Goal: Obtain resource: Obtain resource

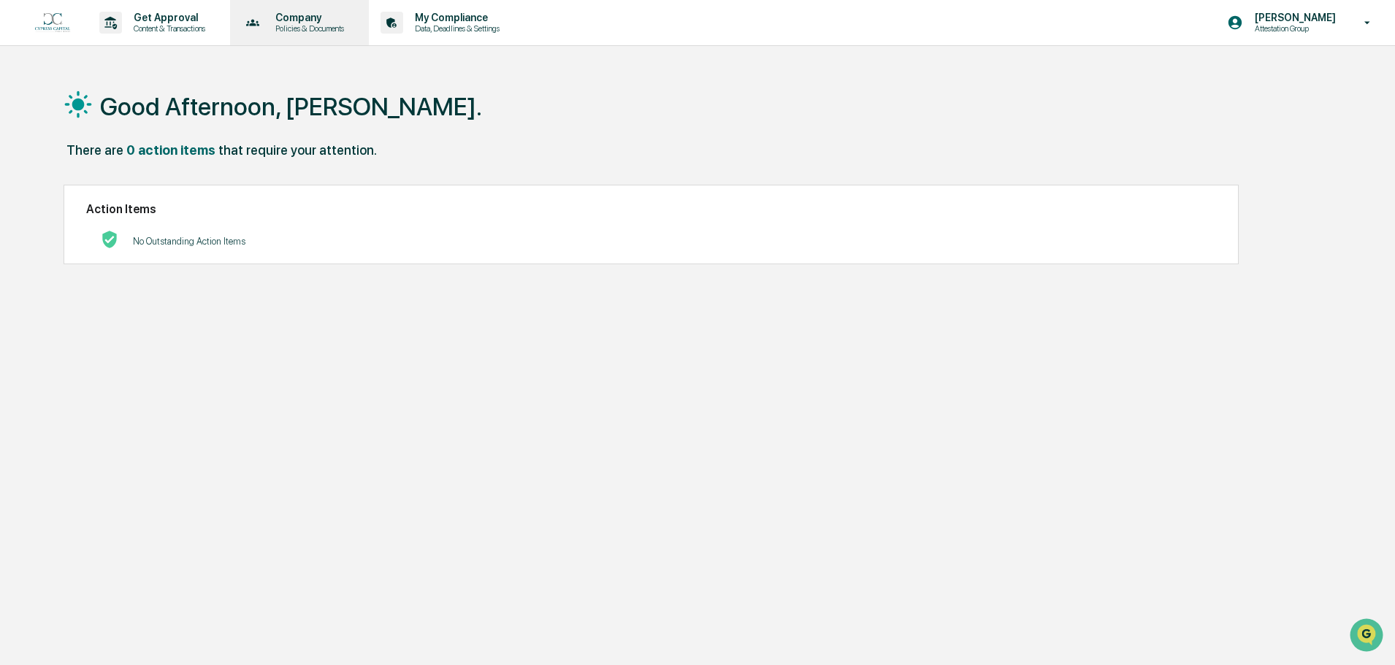
click at [300, 25] on p "Policies & Documents" at bounding box center [308, 28] width 88 height 10
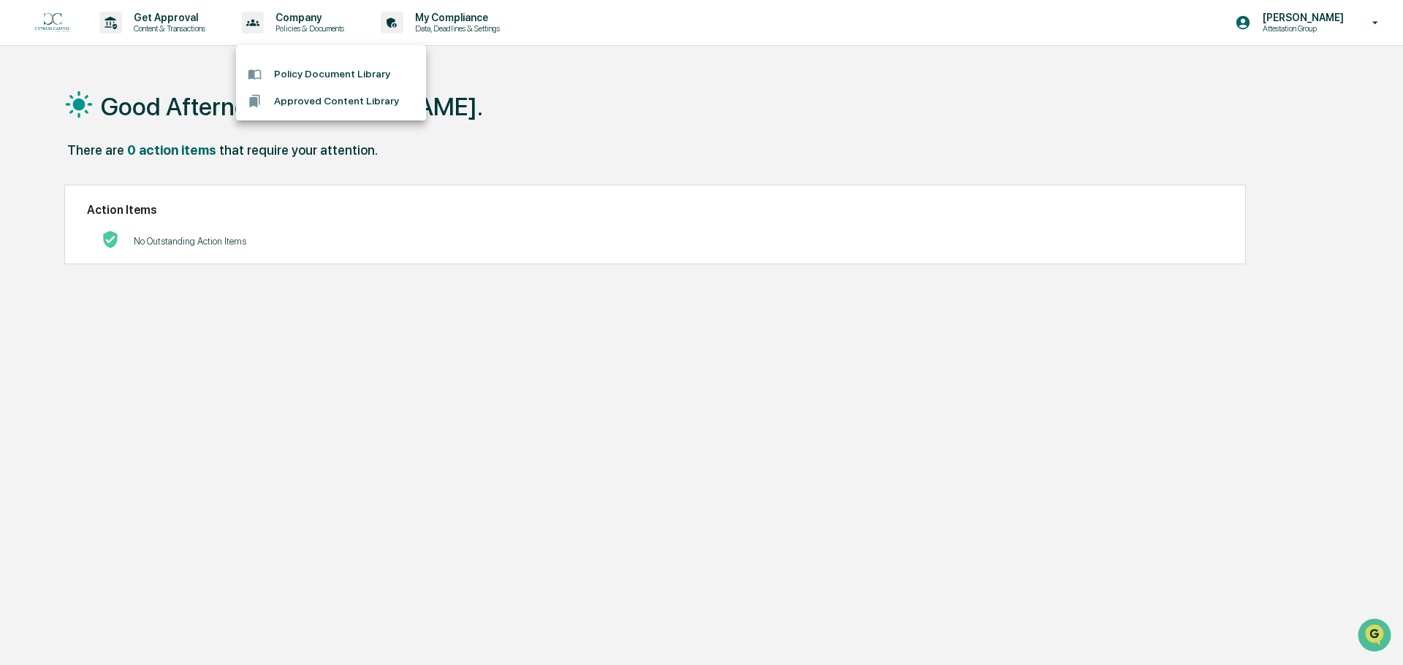
click at [332, 74] on li "Policy Document Library" at bounding box center [331, 74] width 190 height 27
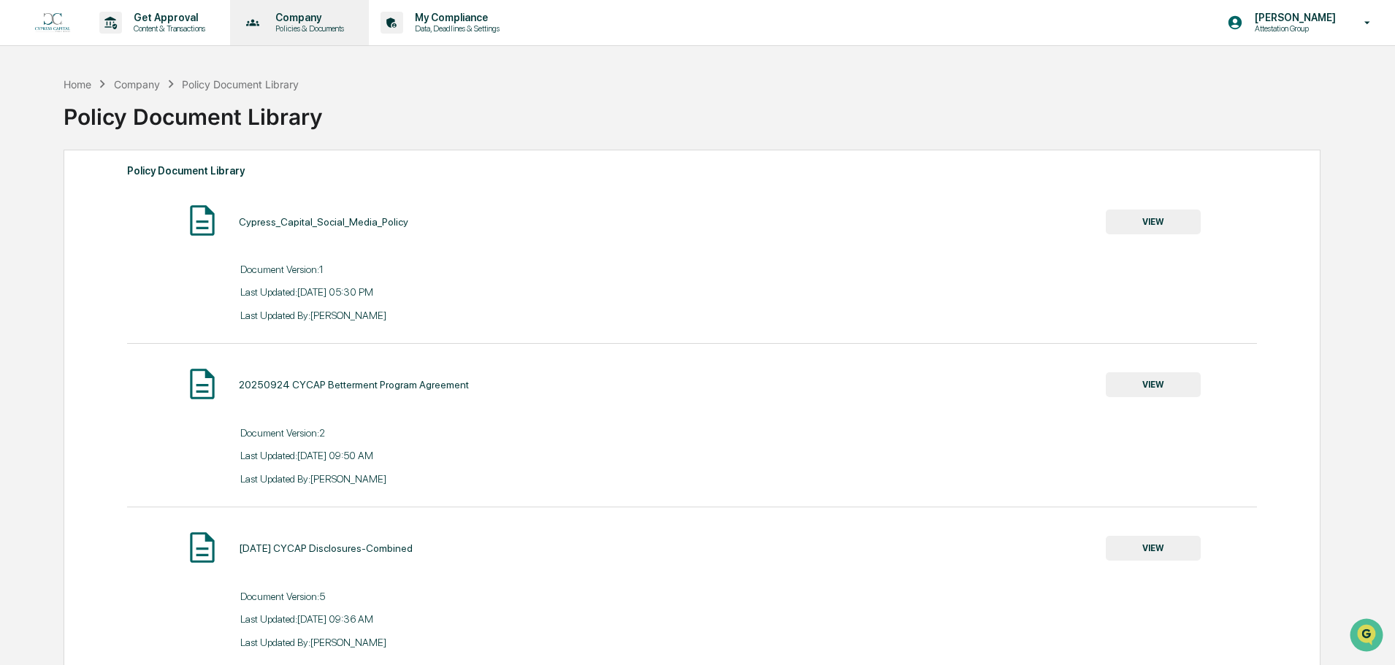
click at [305, 35] on div "Company Policies & Documents" at bounding box center [298, 22] width 125 height 45
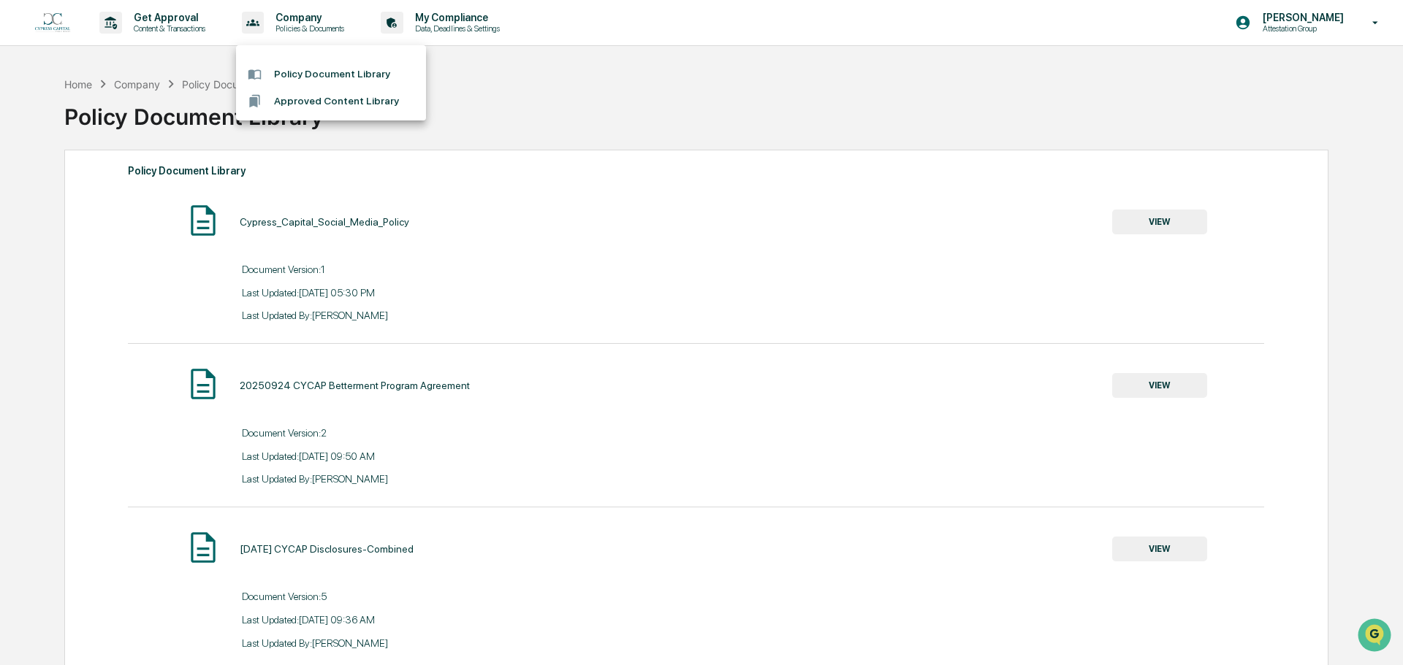
click at [331, 107] on li "Approved Content Library" at bounding box center [331, 101] width 190 height 27
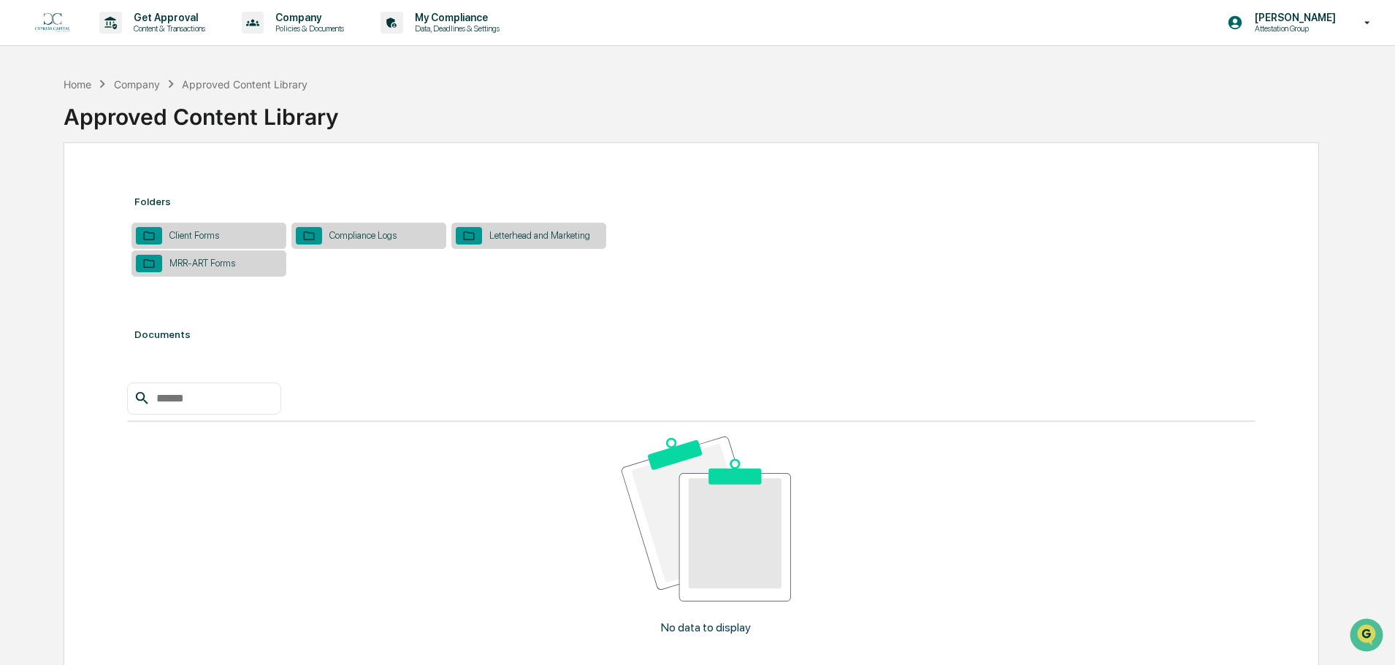
click at [234, 232] on div "Client Forms" at bounding box center [208, 236] width 155 height 26
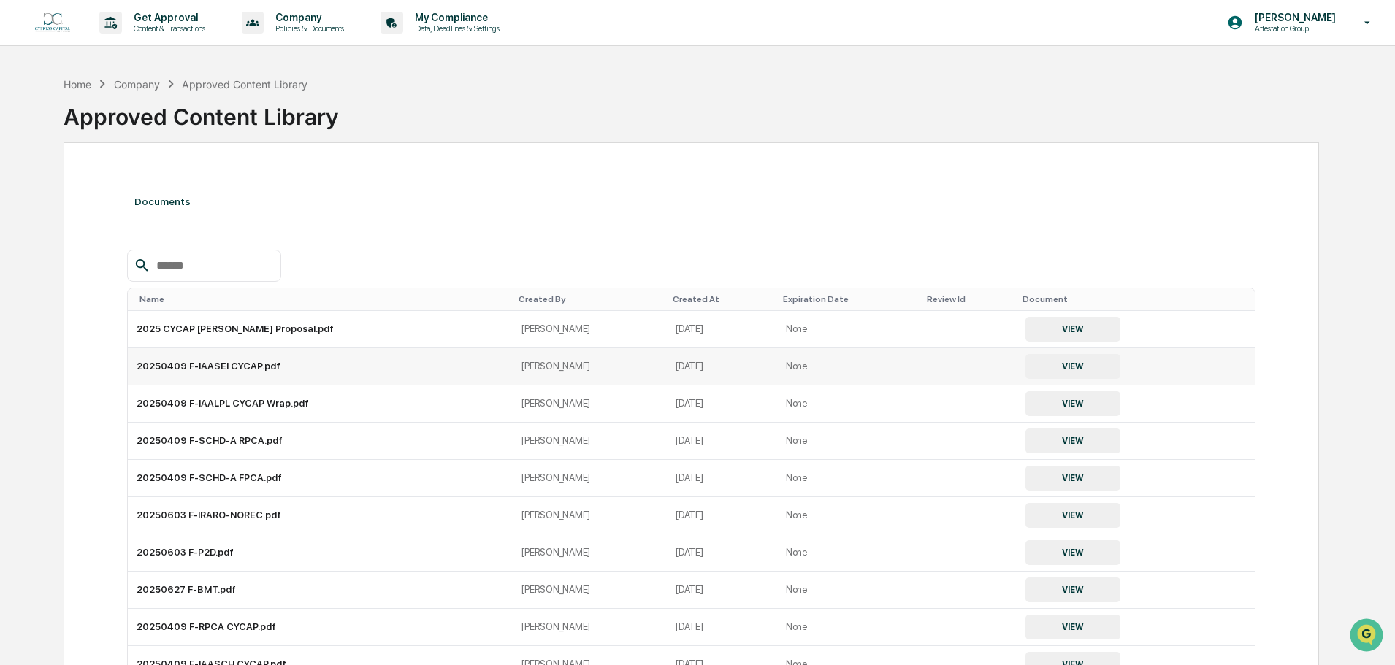
scroll to position [73, 0]
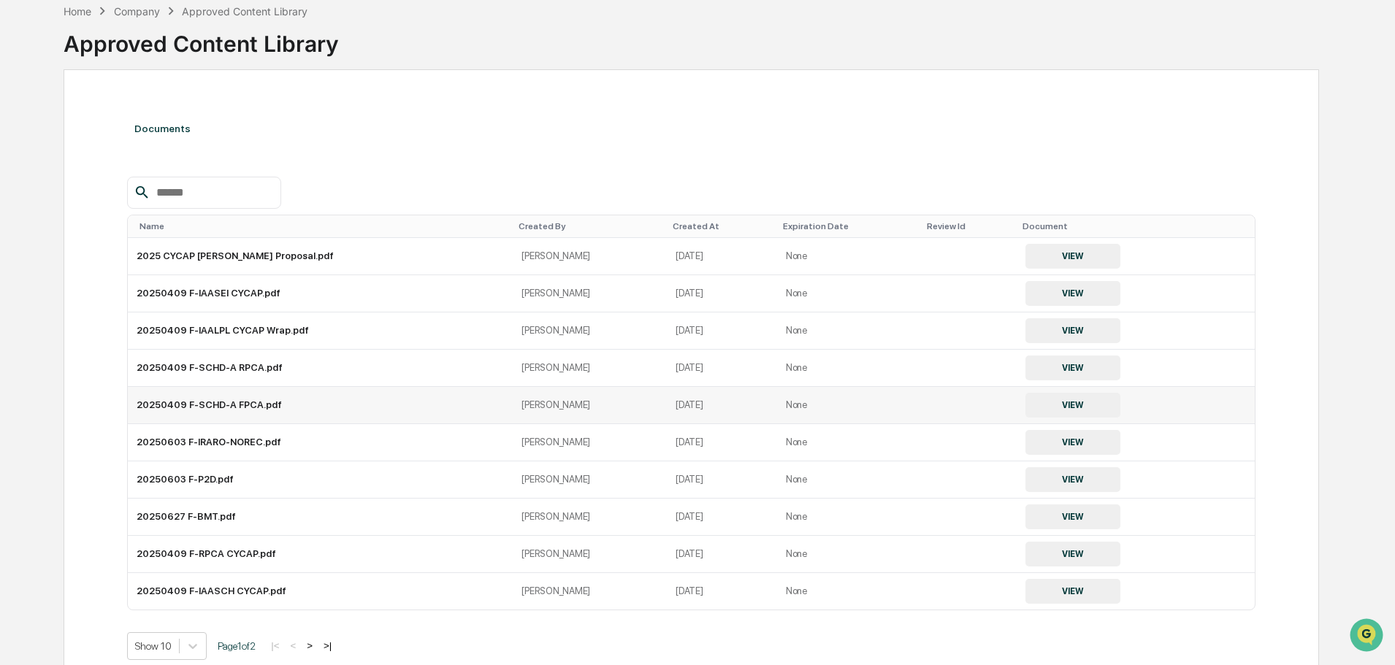
click at [1026, 406] on button "VIEW" at bounding box center [1073, 405] width 95 height 25
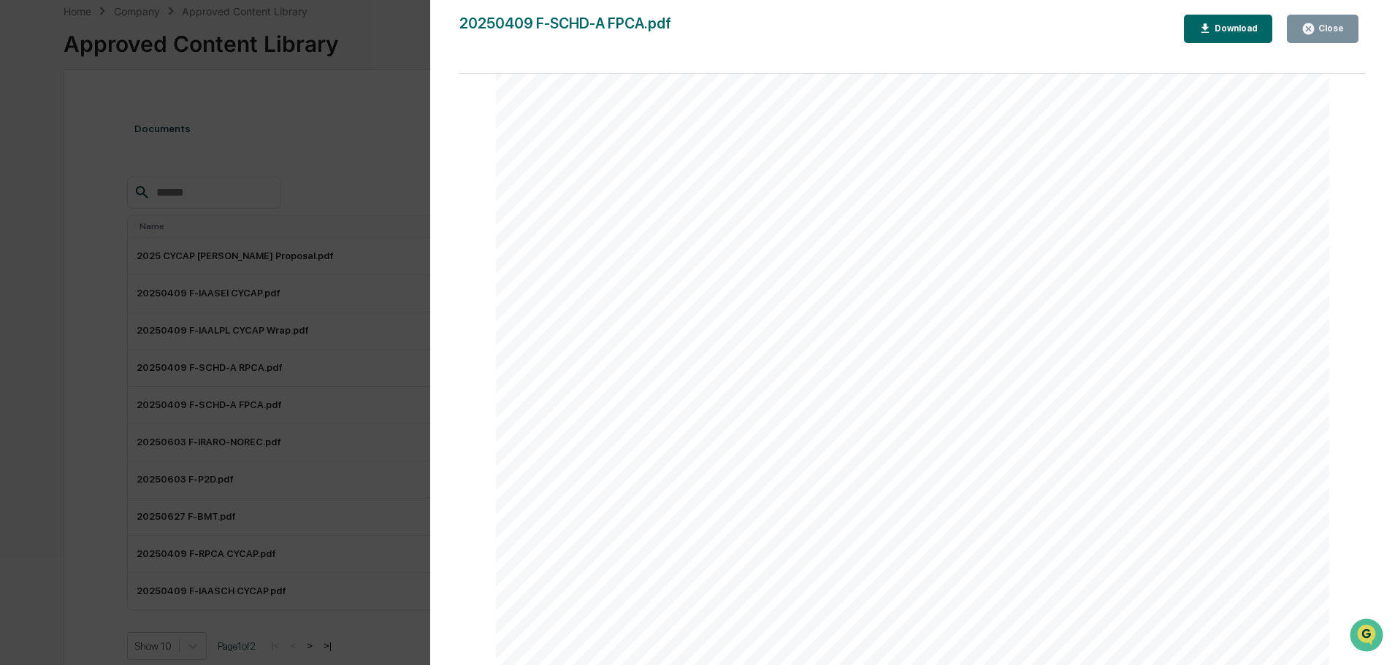
scroll to position [1534, 0]
click at [1317, 16] on button "Close" at bounding box center [1323, 29] width 72 height 28
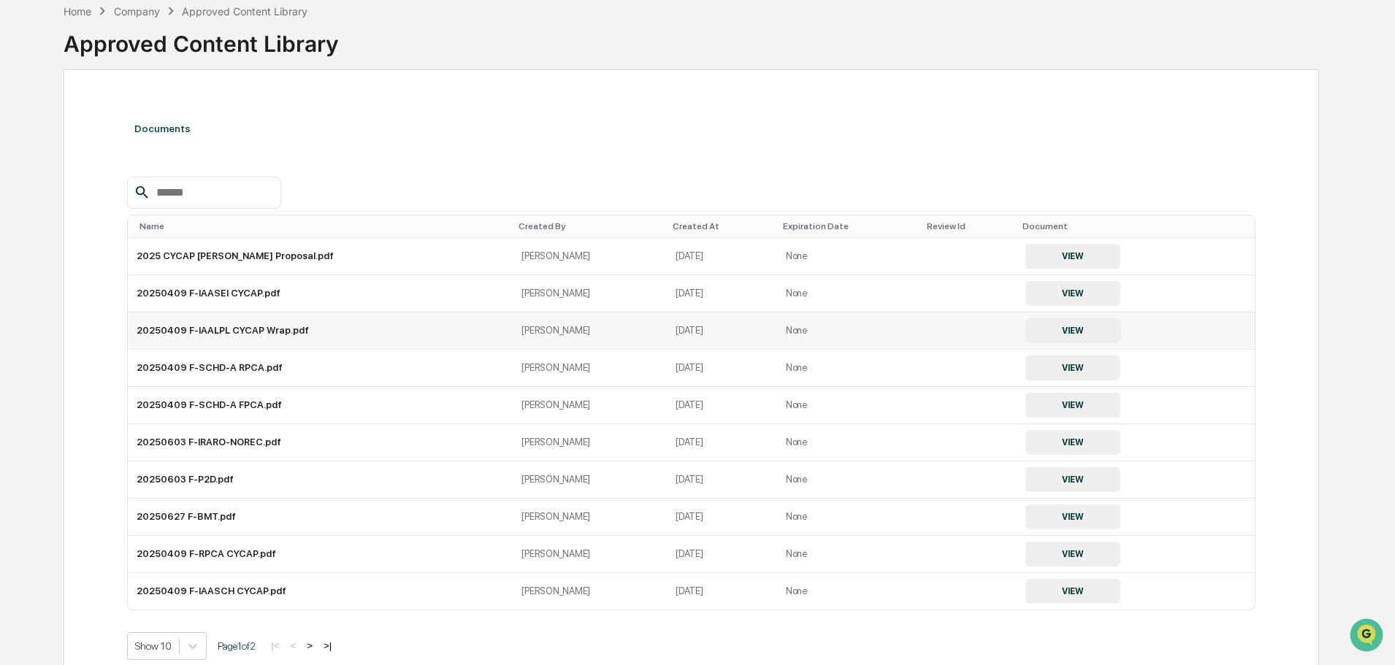
click at [1072, 334] on button "VIEW" at bounding box center [1073, 331] width 95 height 25
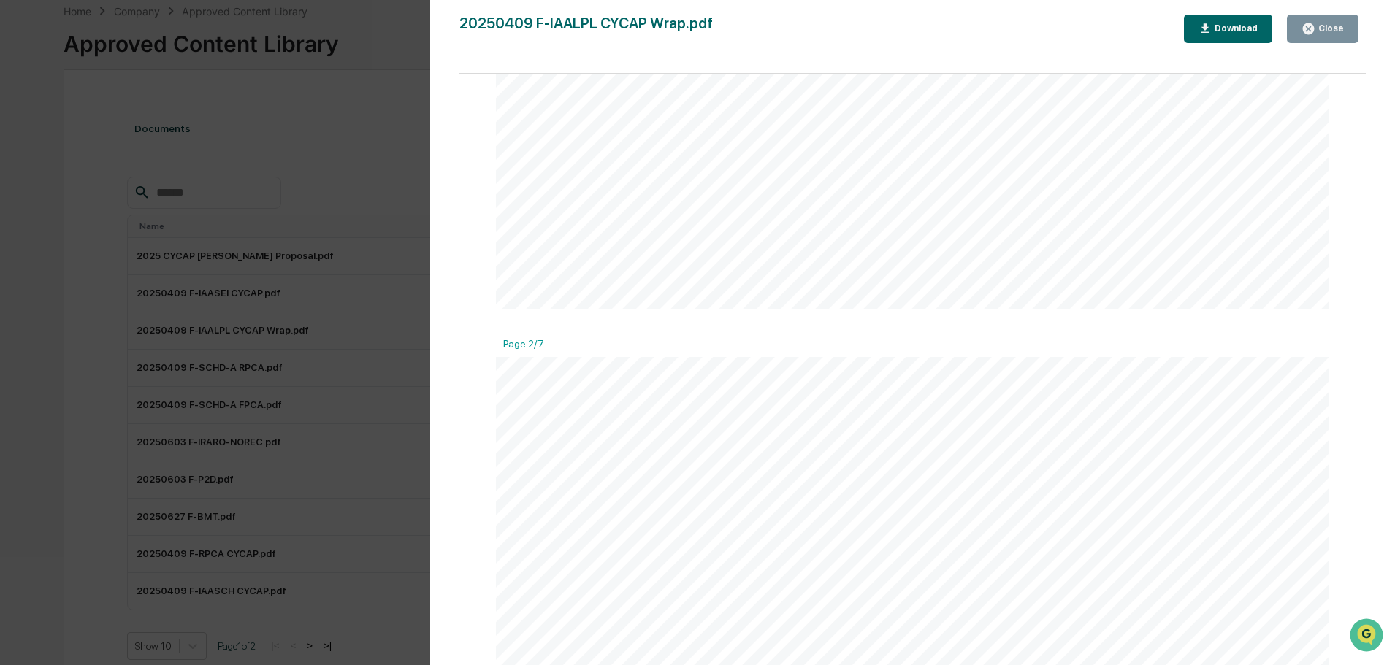
scroll to position [1242, 0]
click at [1319, 26] on div "Close" at bounding box center [1330, 28] width 28 height 10
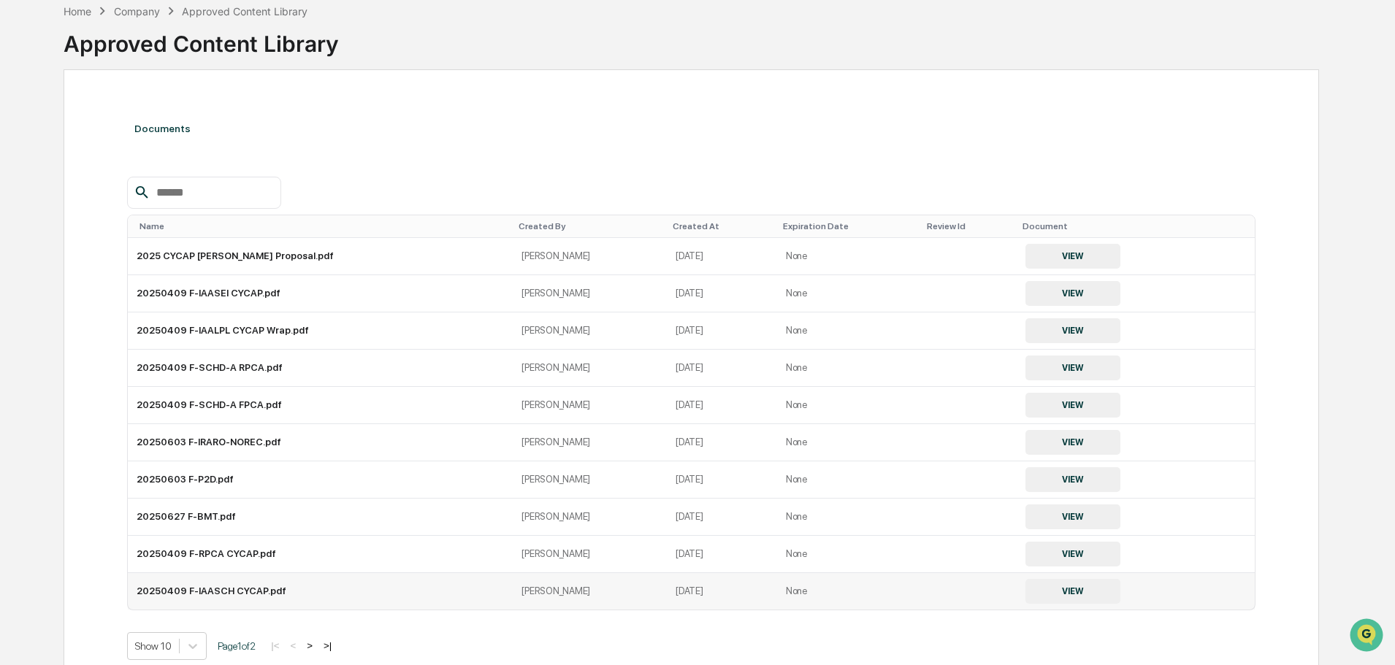
click at [1026, 587] on button "VIEW" at bounding box center [1073, 591] width 95 height 25
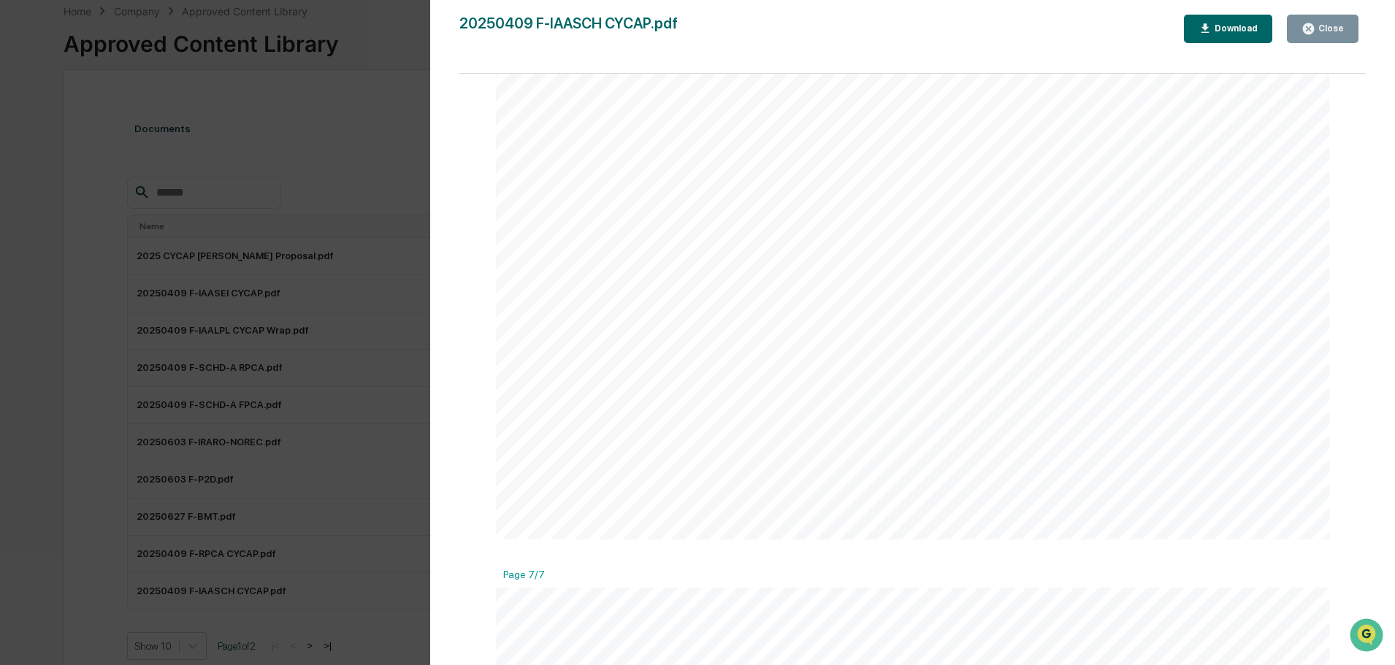
scroll to position [0, 0]
click at [1341, 26] on div "Close" at bounding box center [1330, 28] width 28 height 10
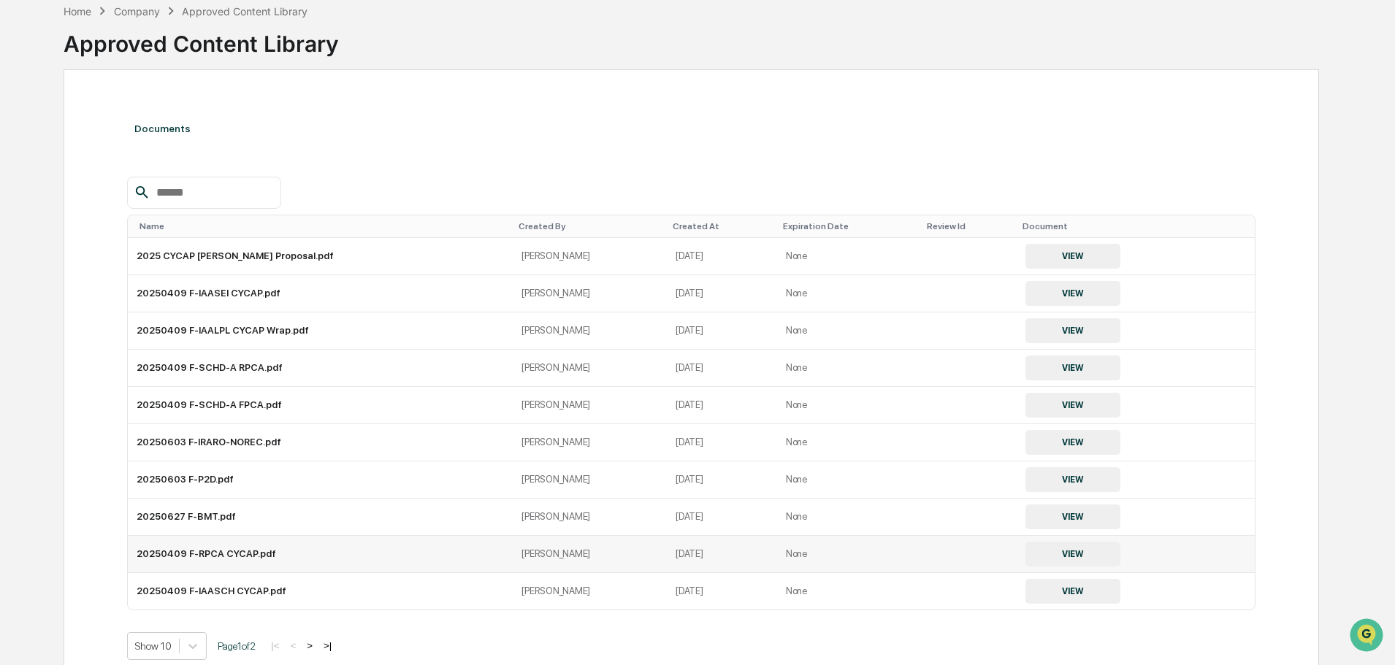
click at [1026, 552] on button "VIEW" at bounding box center [1073, 554] width 95 height 25
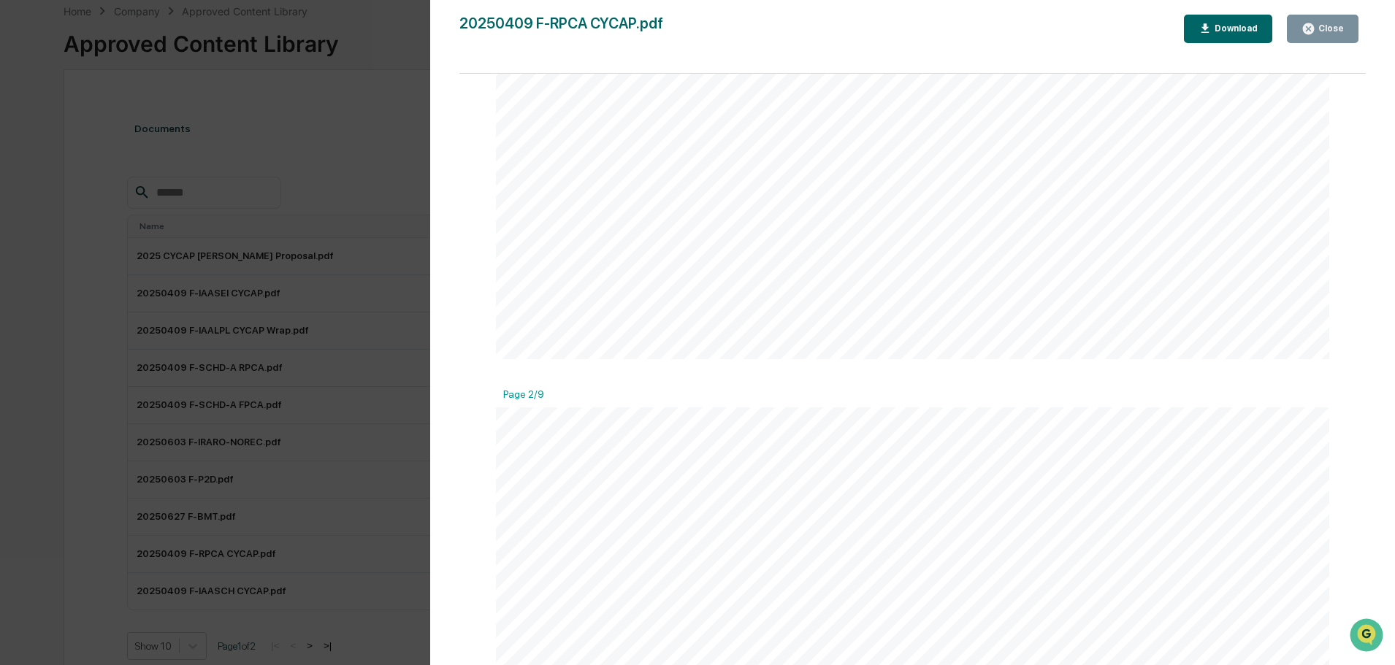
scroll to position [1096, 0]
click at [1335, 38] on button "Close" at bounding box center [1323, 29] width 72 height 28
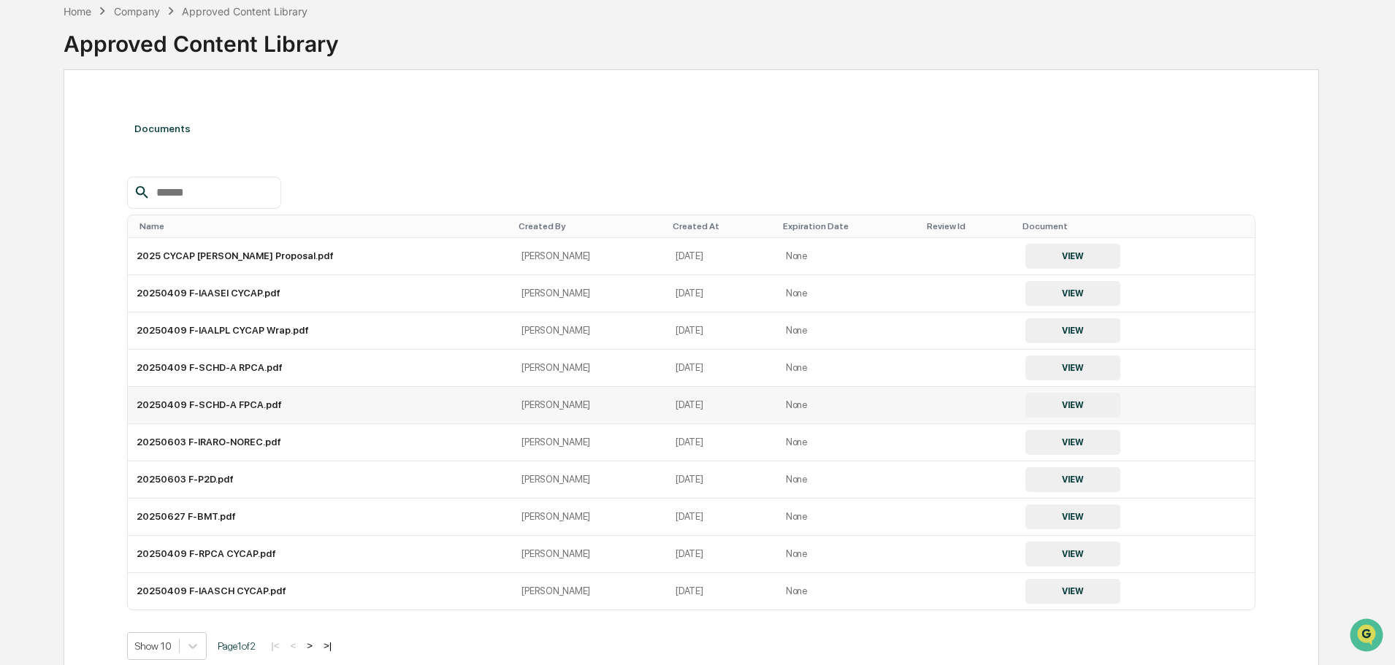
click at [1026, 401] on button "VIEW" at bounding box center [1073, 405] width 95 height 25
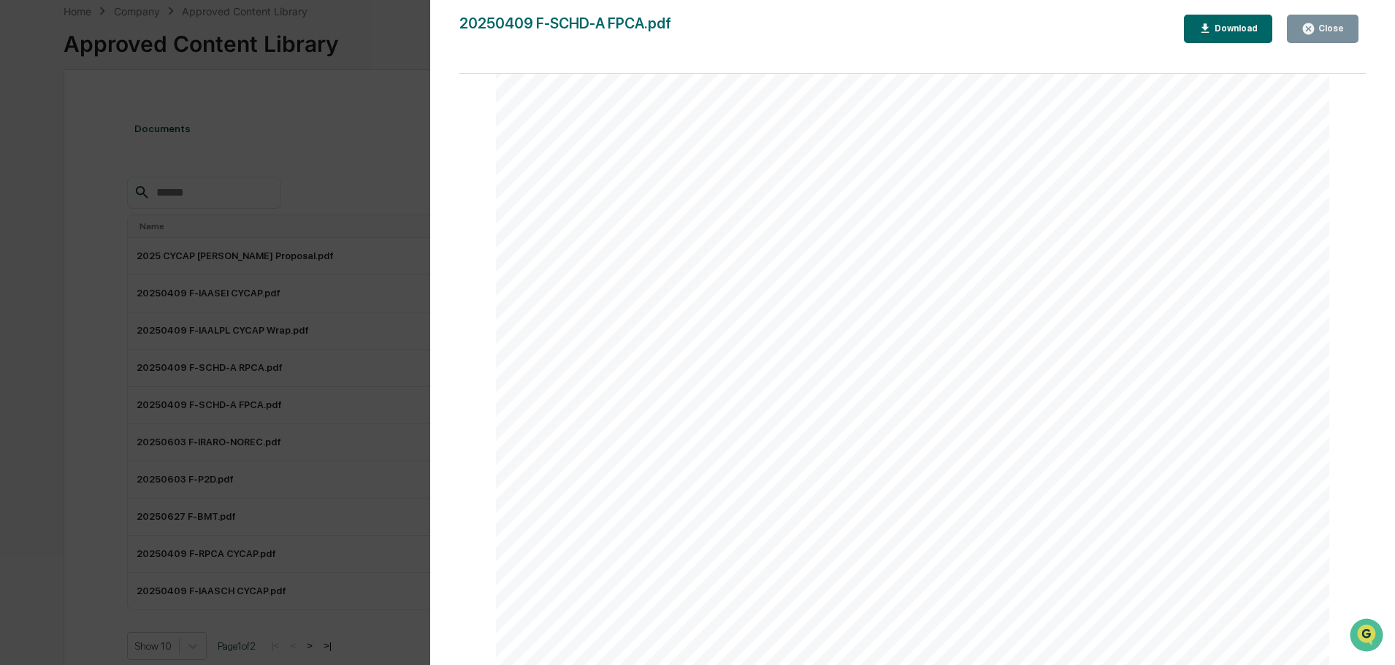
scroll to position [1242, 0]
click at [1213, 24] on icon "button" at bounding box center [1206, 29] width 14 height 14
click at [1339, 32] on div "Close" at bounding box center [1330, 28] width 28 height 10
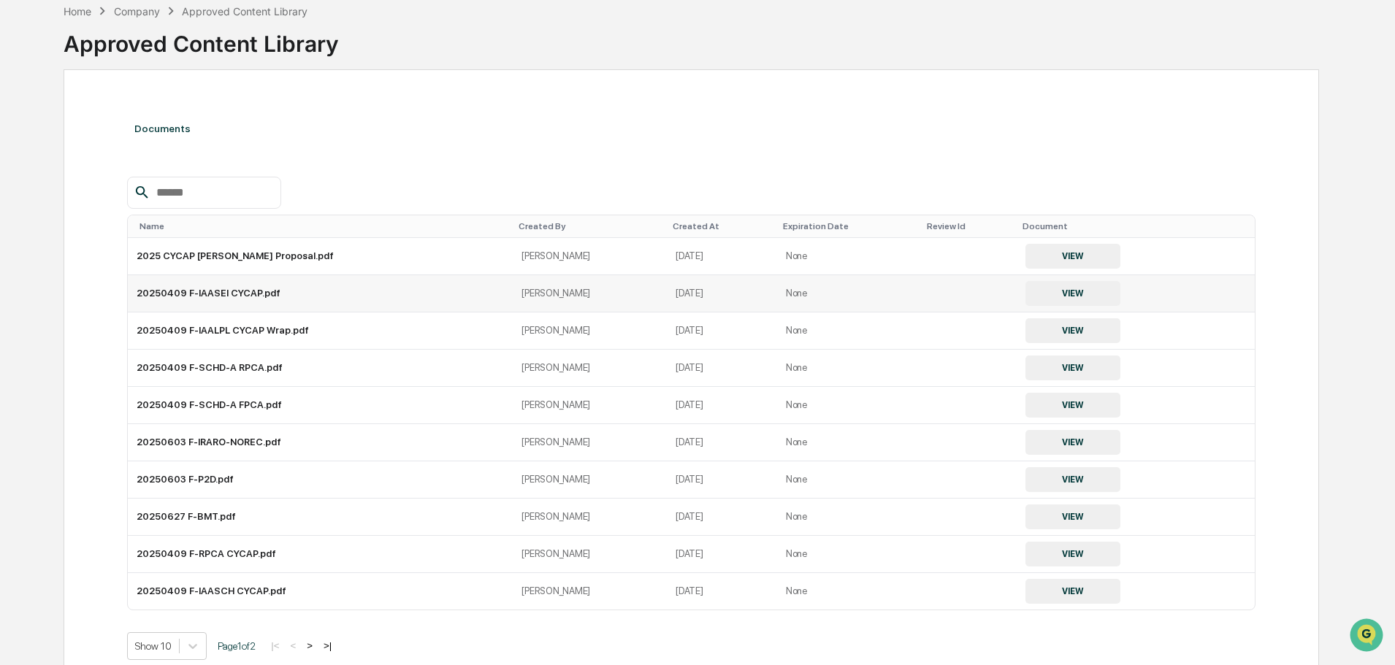
click at [1055, 297] on button "VIEW" at bounding box center [1073, 293] width 95 height 25
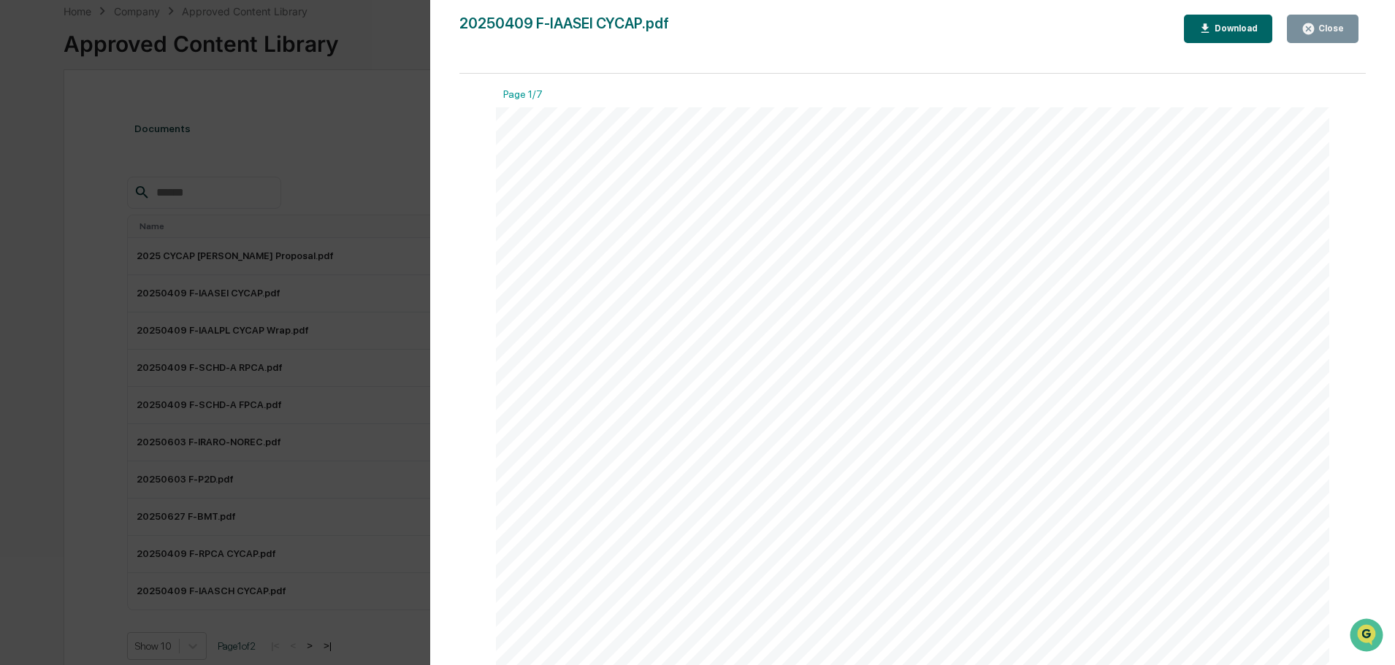
click at [1330, 26] on div "Close" at bounding box center [1330, 28] width 28 height 10
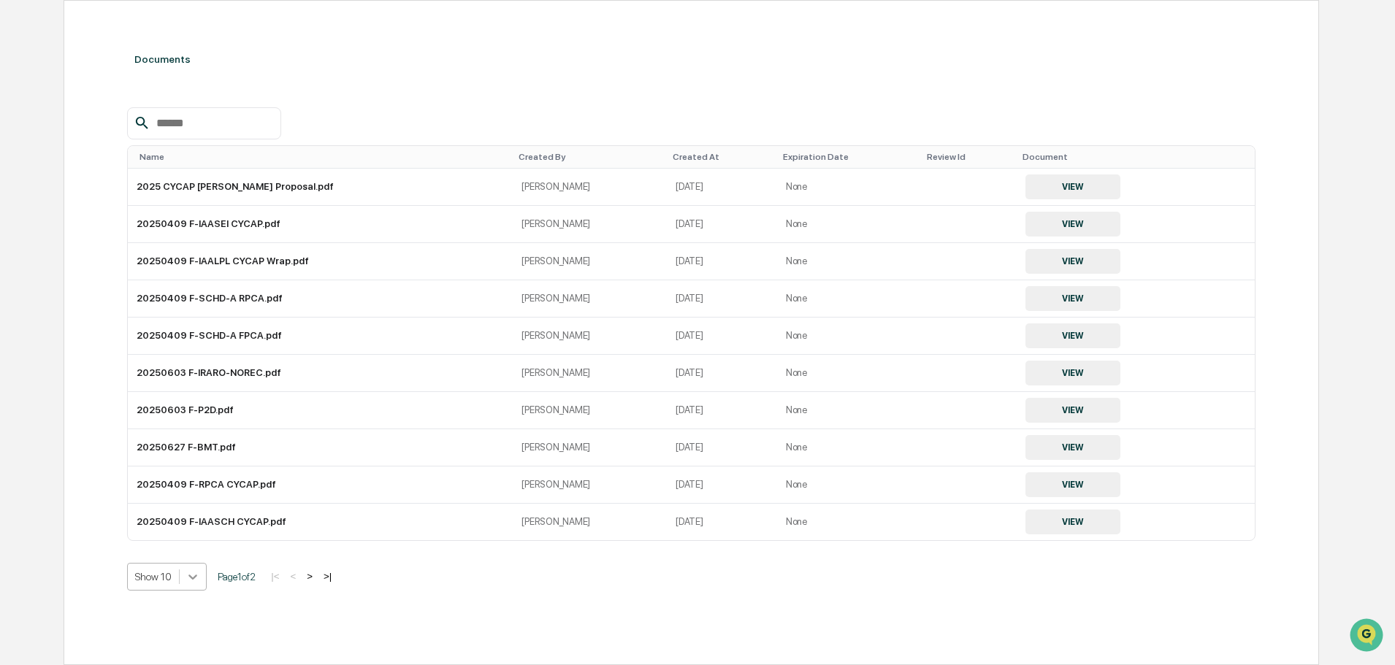
click at [188, 582] on body "Get Approval Content & Transactions Company Policies & Documents My Compliance …" at bounding box center [697, 262] width 1395 height 808
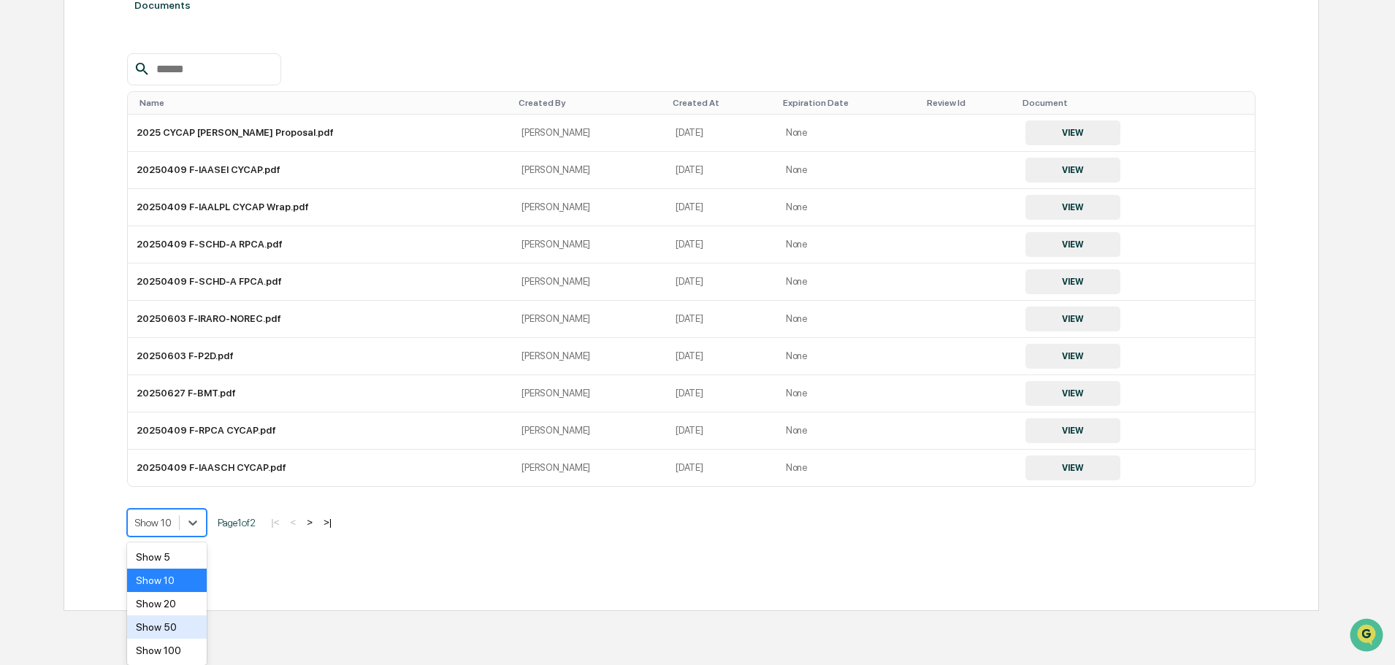
click at [169, 632] on div "Show 50" at bounding box center [167, 627] width 80 height 23
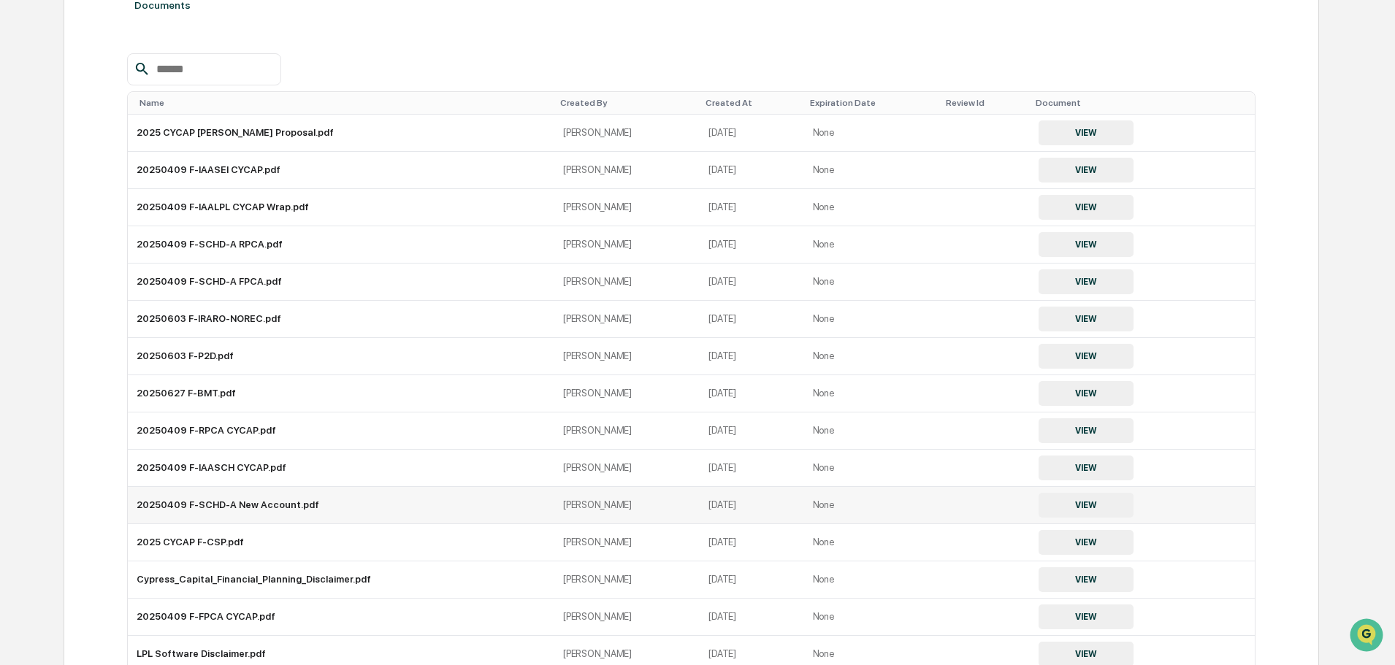
scroll to position [270, 0]
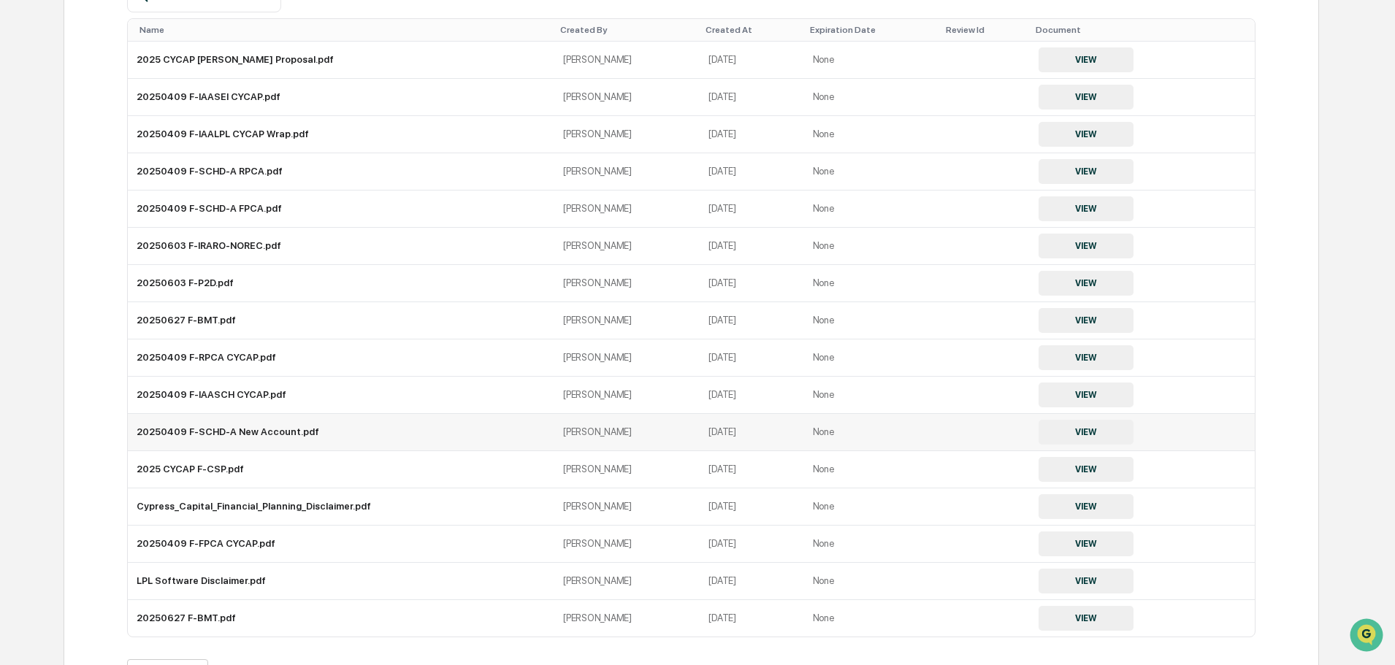
click at [1087, 434] on button "VIEW" at bounding box center [1086, 432] width 95 height 25
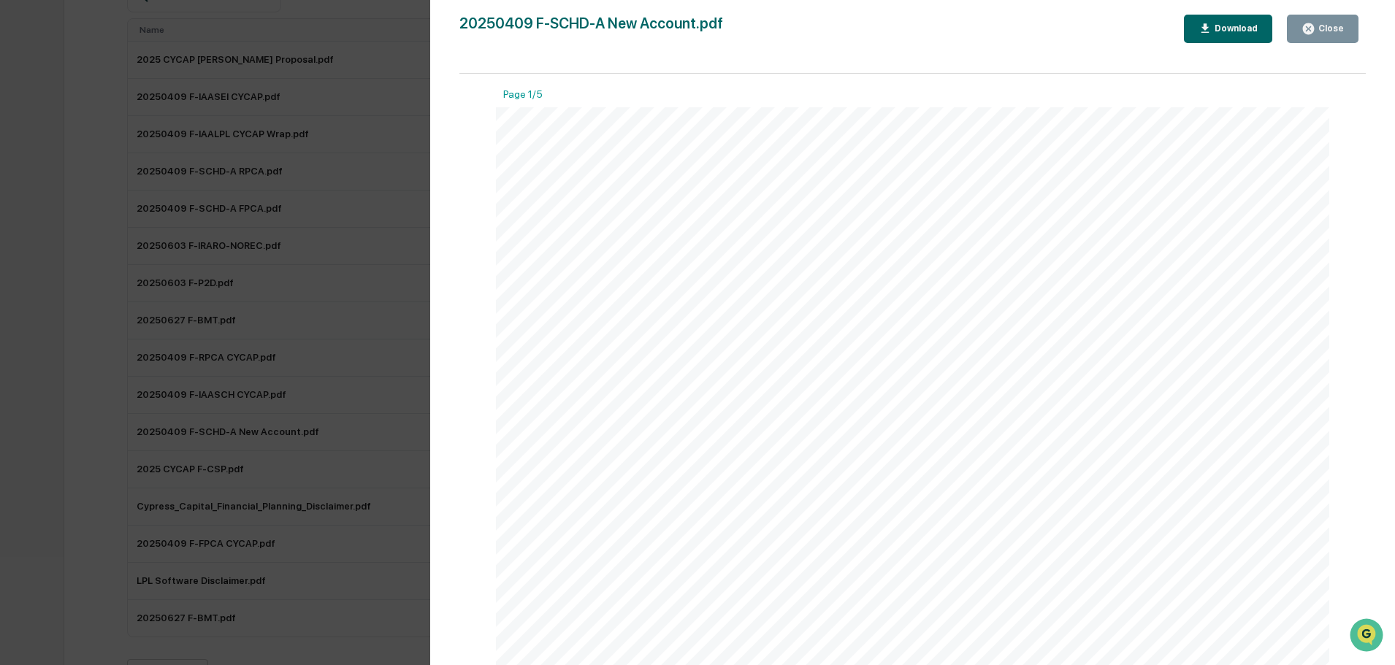
click at [1320, 40] on button "Close" at bounding box center [1323, 29] width 72 height 28
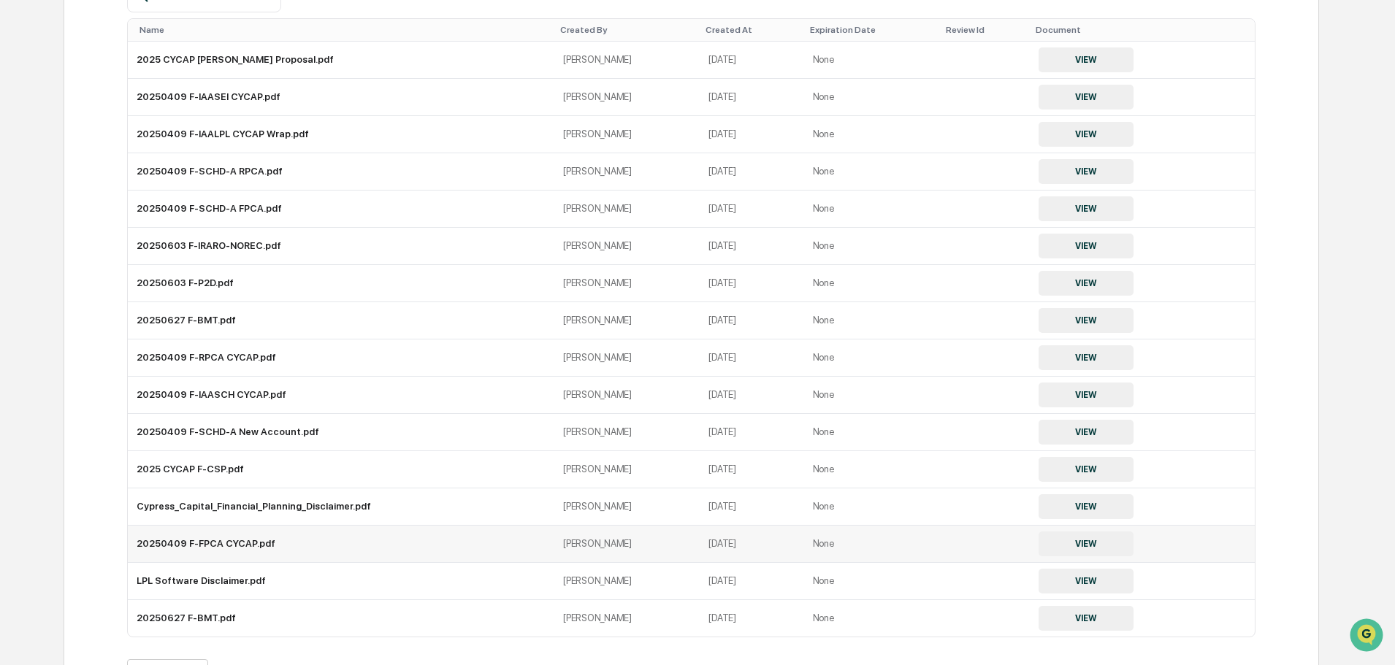
click at [1090, 541] on button "VIEW" at bounding box center [1086, 544] width 95 height 25
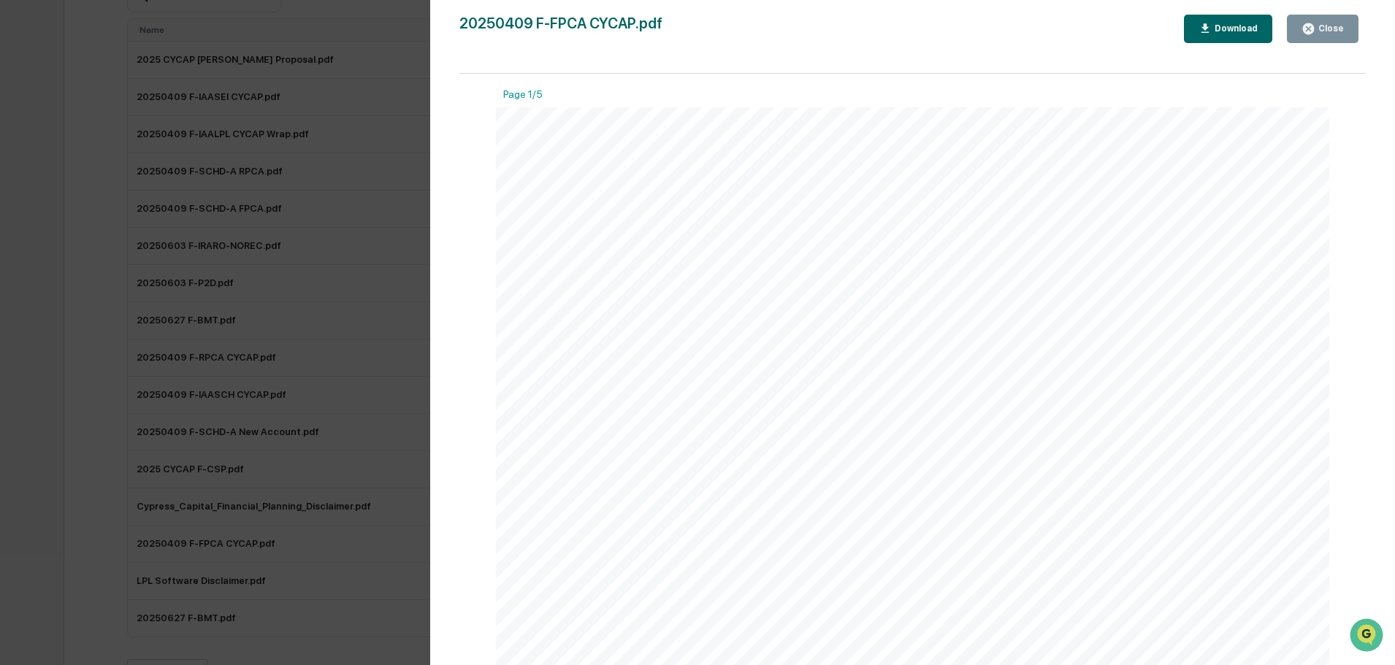
click at [1322, 39] on button "Close" at bounding box center [1323, 29] width 72 height 28
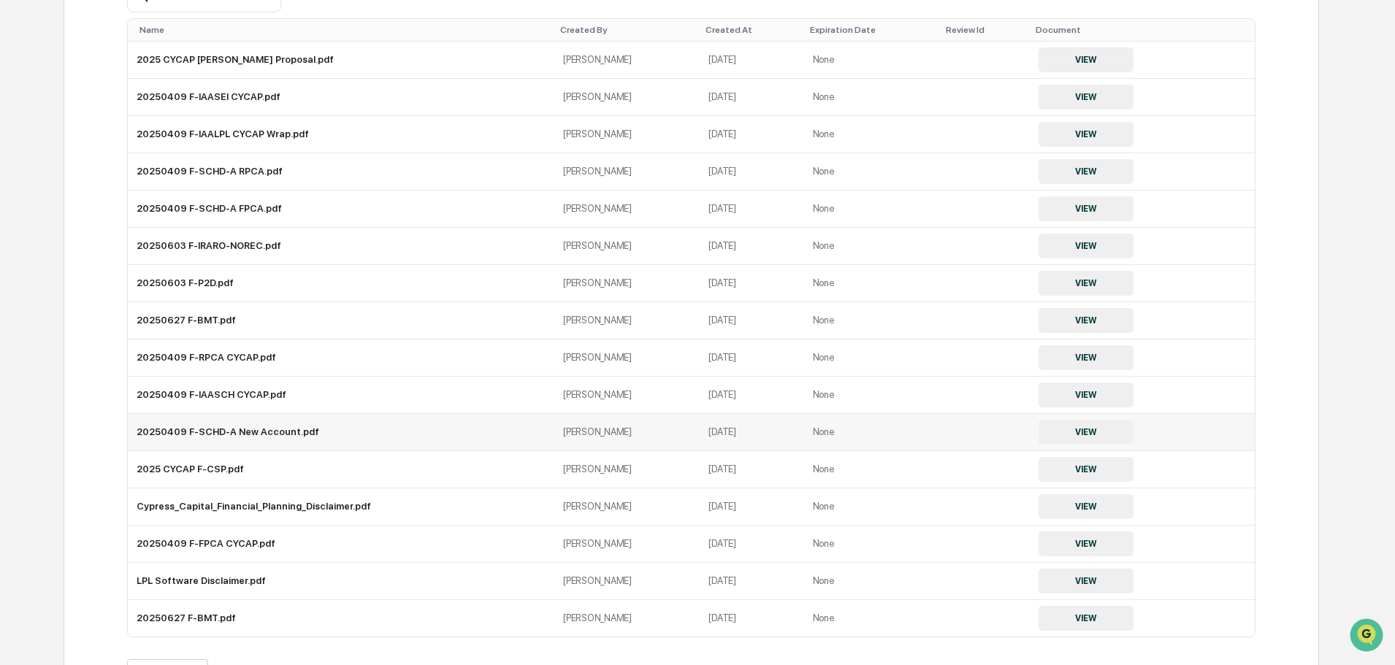
click at [1075, 435] on button "VIEW" at bounding box center [1086, 432] width 95 height 25
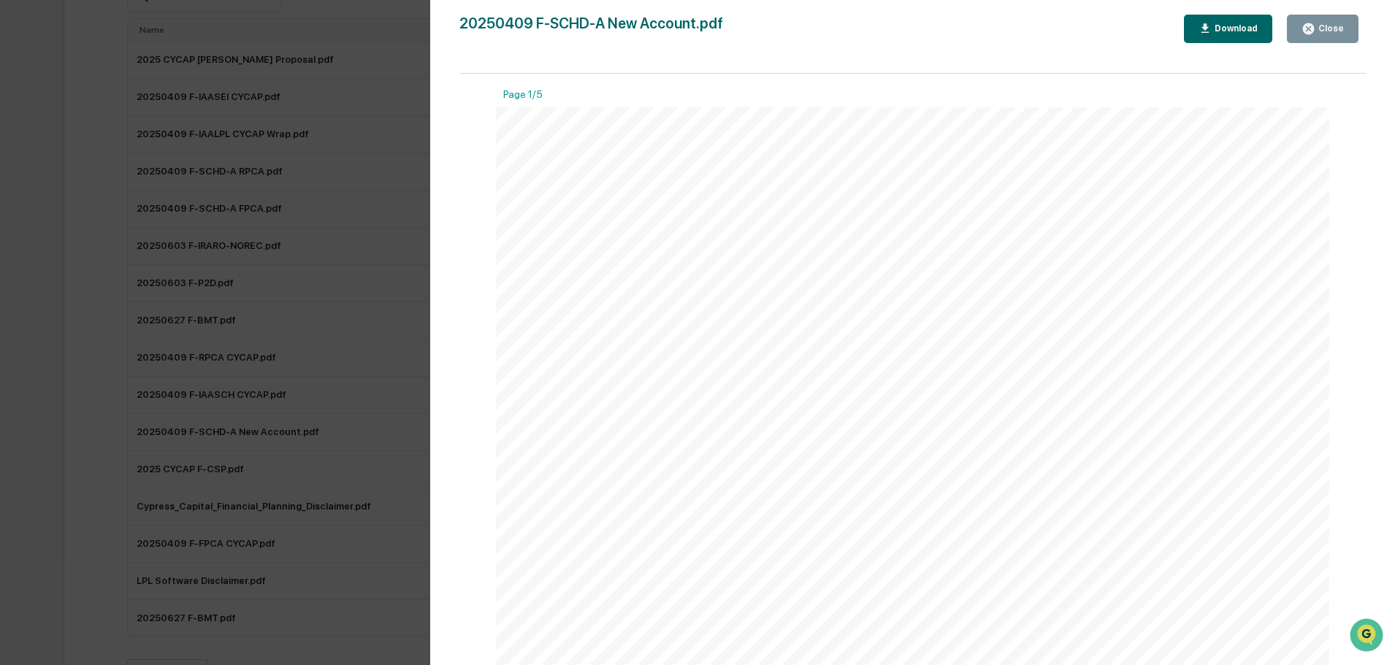
click at [1231, 28] on div "Download" at bounding box center [1235, 28] width 46 height 10
click at [1320, 38] on button "Close" at bounding box center [1323, 29] width 72 height 28
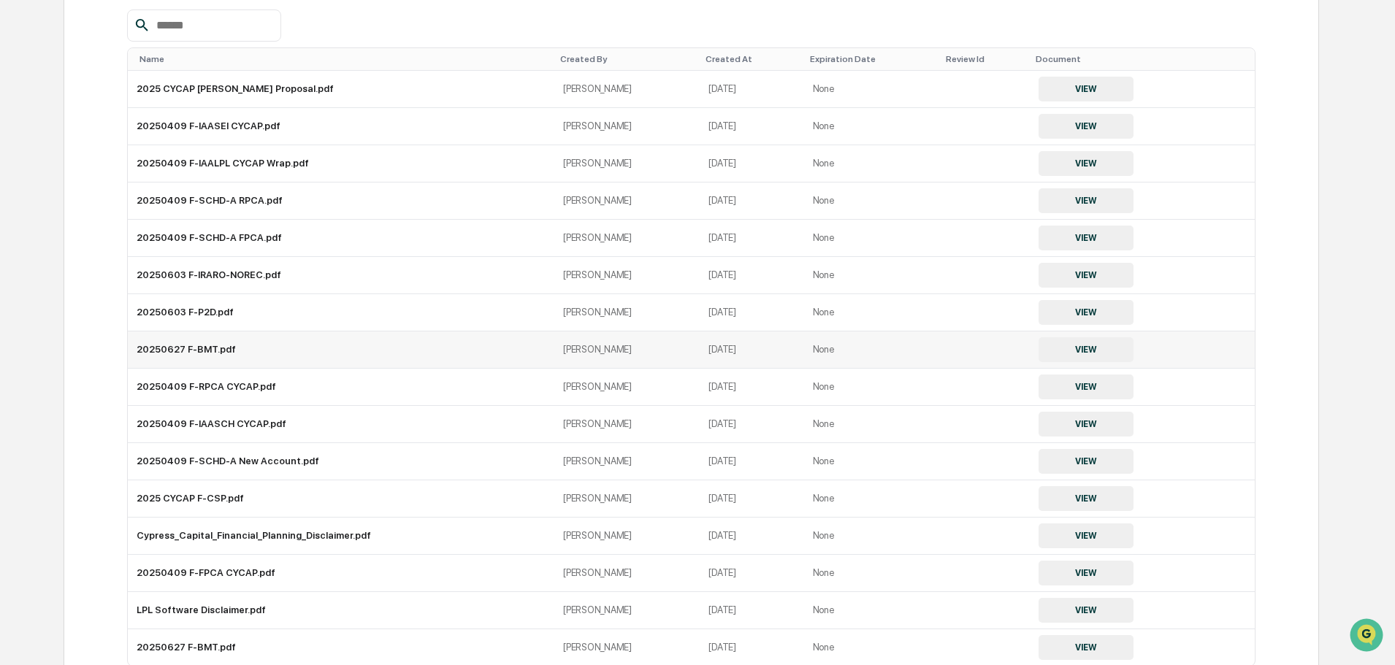
scroll to position [197, 0]
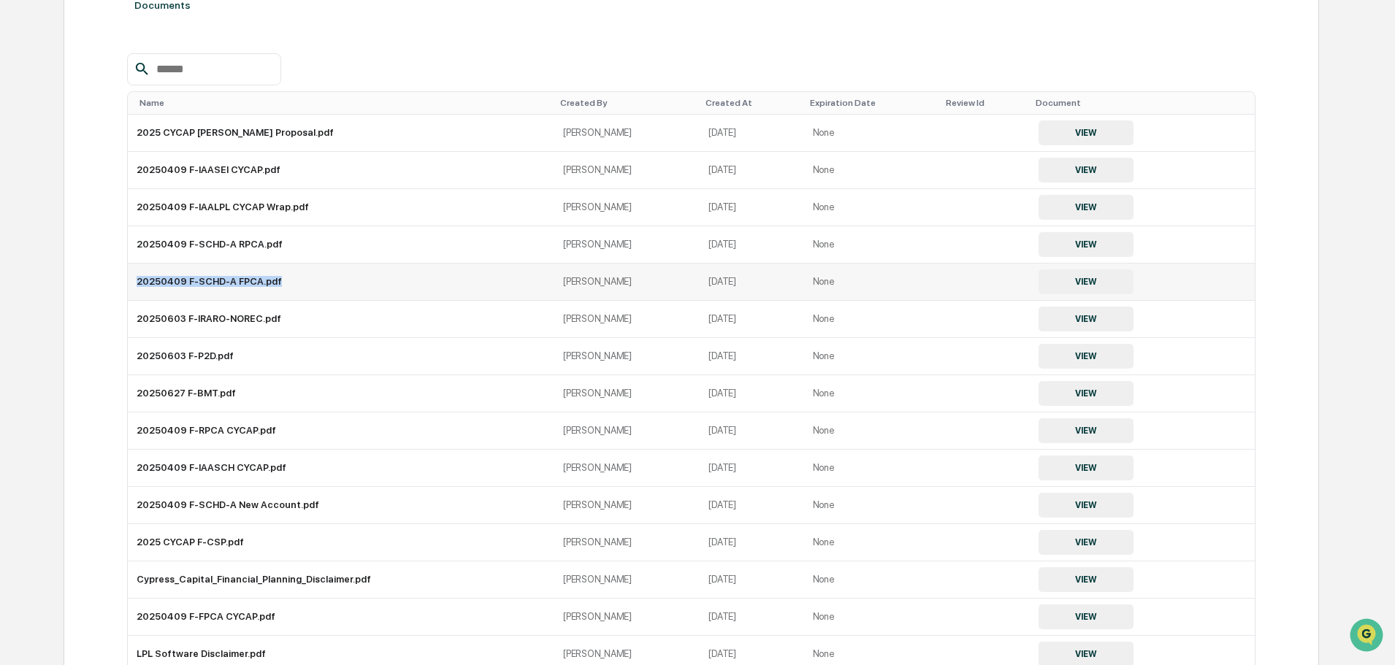
drag, startPoint x: 284, startPoint y: 280, endPoint x: 137, endPoint y: 281, distance: 146.8
click at [137, 281] on td "20250409 F-SCHD-A FPCA.pdf" at bounding box center [341, 282] width 427 height 37
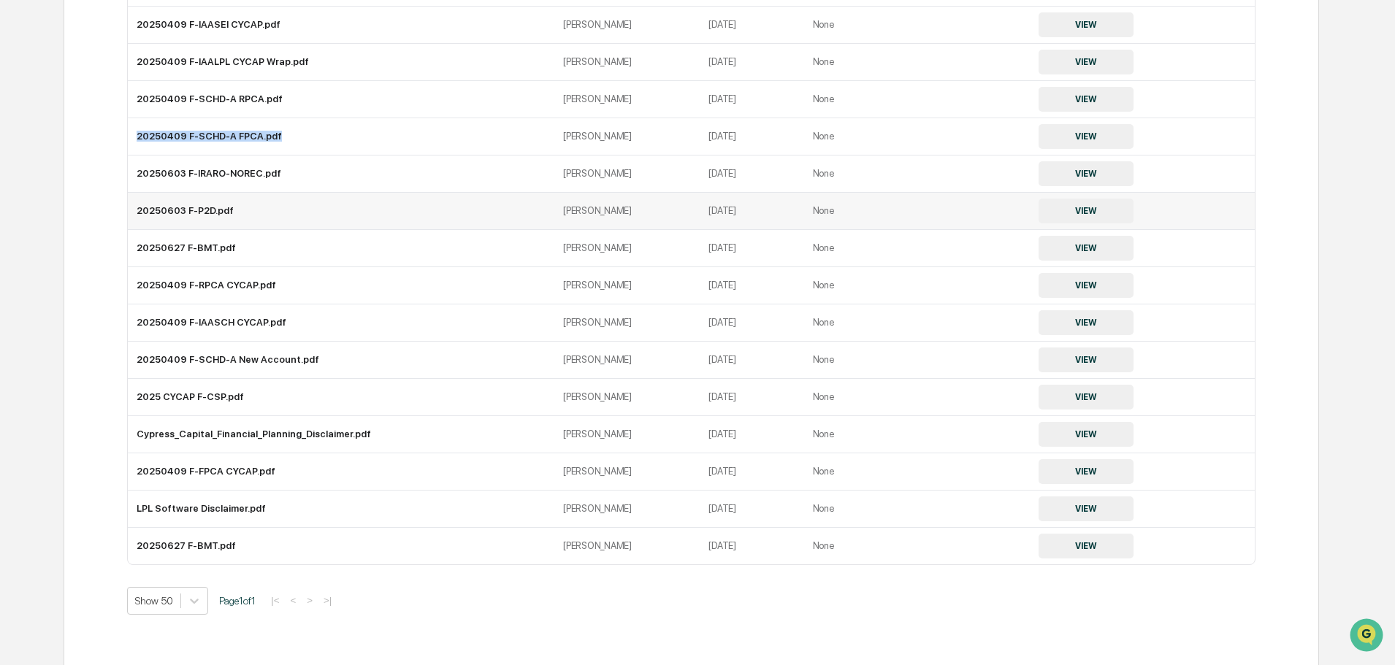
scroll to position [343, 0]
drag, startPoint x: 328, startPoint y: 358, endPoint x: 141, endPoint y: 371, distance: 187.5
click at [141, 371] on td "20250409 F-SCHD-A New Account.pdf" at bounding box center [341, 359] width 427 height 37
